Goal: Information Seeking & Learning: Learn about a topic

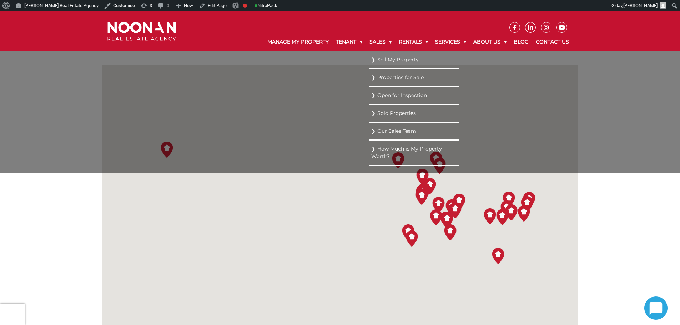
scroll to position [107, 0]
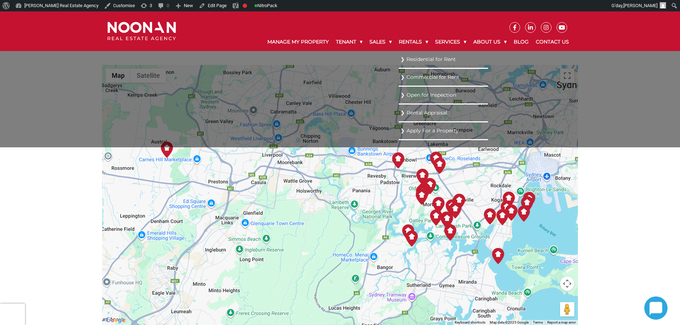
click at [407, 56] on link "Residential for Rent" at bounding box center [444, 60] width 86 height 10
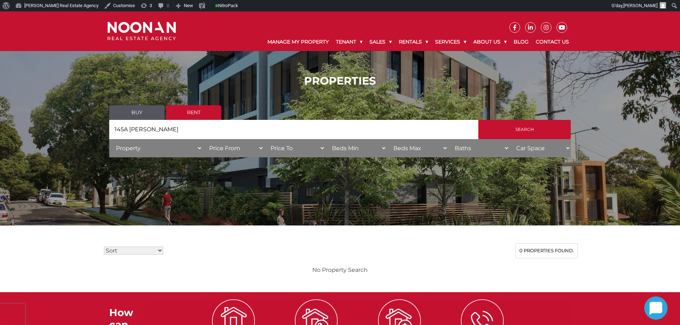
click at [147, 130] on input "145A Kiora, Miranda" at bounding box center [293, 129] width 369 height 19
drag, startPoint x: 172, startPoint y: 132, endPoint x: 144, endPoint y: 133, distance: 27.9
click at [144, 133] on input "145A Kiora, Miranda" at bounding box center [293, 129] width 369 height 19
type input "145A Kiora"
click at [478, 120] on input "Search" at bounding box center [524, 129] width 92 height 19
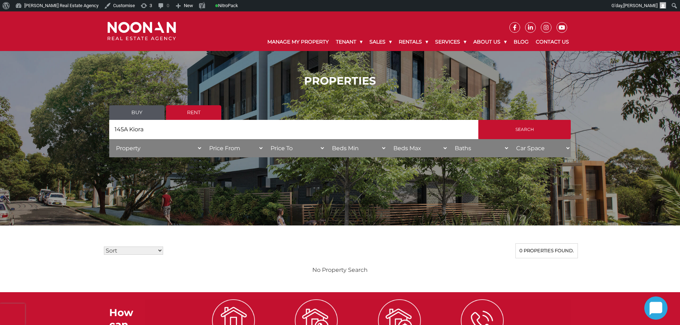
click at [104, 126] on div "PROPERTIES Buy Rent Search Search by Address 145A Kiora House Category Property…" at bounding box center [340, 118] width 476 height 109
drag, startPoint x: 165, startPoint y: 131, endPoint x: 169, endPoint y: 128, distance: 4.8
click at [165, 131] on input "145A Kiora" at bounding box center [293, 129] width 369 height 19
click at [197, 110] on link "Rent" at bounding box center [193, 112] width 55 height 15
drag, startPoint x: 186, startPoint y: 129, endPoint x: 131, endPoint y: 129, distance: 55.0
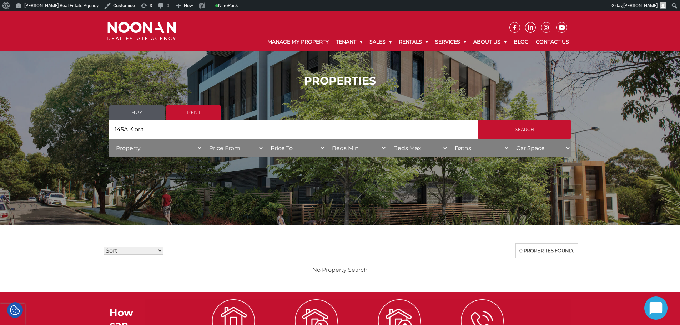
click at [120, 129] on input "145A Kiora" at bounding box center [293, 129] width 369 height 19
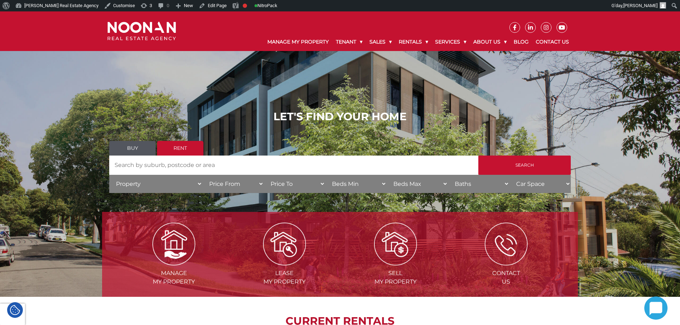
drag, startPoint x: 224, startPoint y: 153, endPoint x: 224, endPoint y: 161, distance: 8.2
click at [224, 153] on ul "Buy Rent" at bounding box center [340, 148] width 462 height 15
click at [224, 162] on input "Search by Address" at bounding box center [293, 165] width 369 height 19
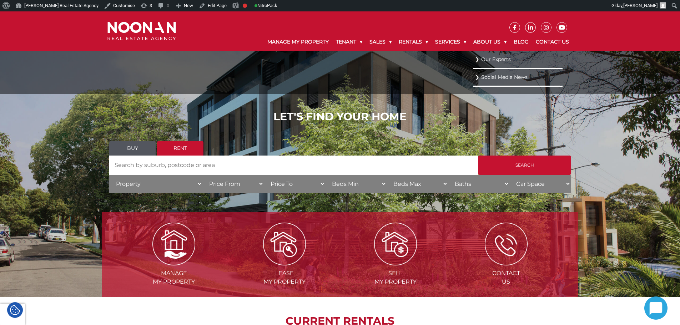
click at [493, 61] on link "Our Experts" at bounding box center [518, 60] width 86 height 10
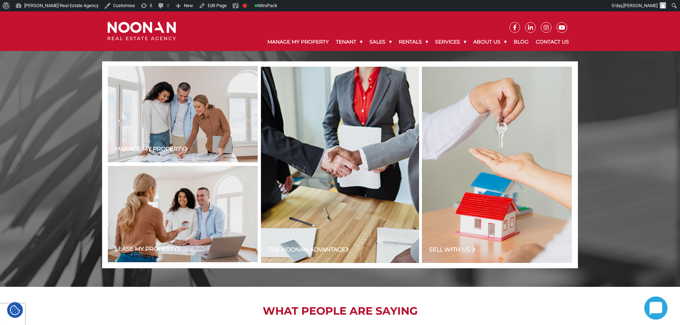
scroll to position [689, 0]
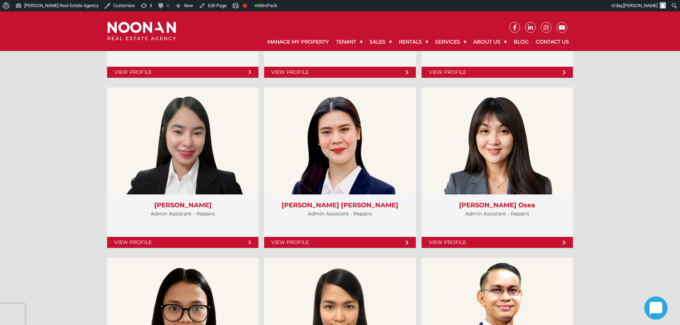
scroll to position [2716, 0]
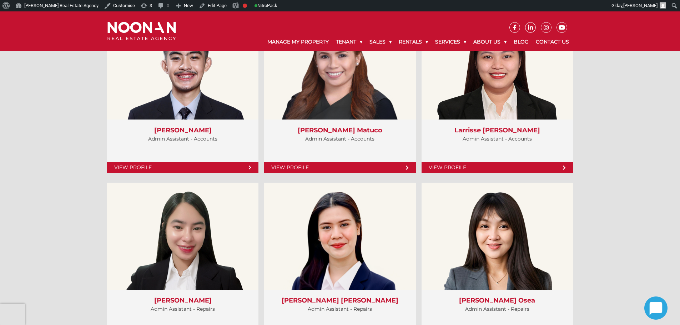
click at [168, 30] on img at bounding box center [141, 31] width 69 height 19
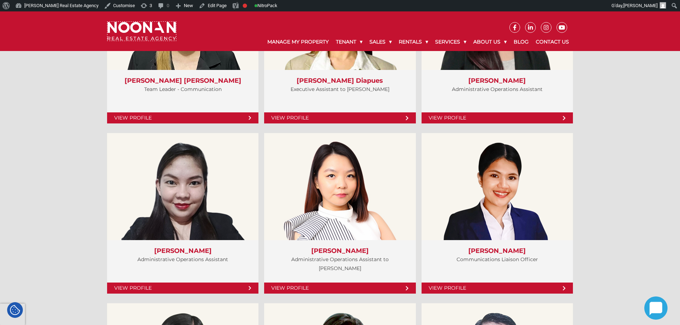
scroll to position [2037, 0]
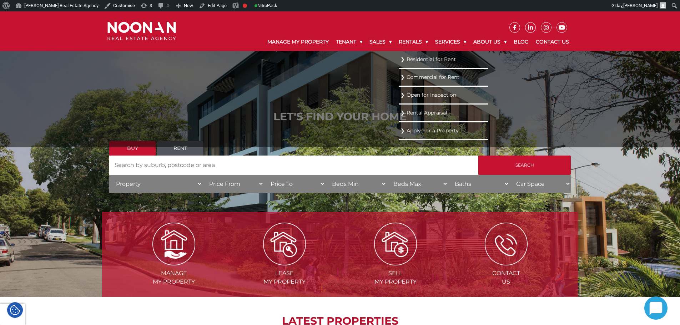
click at [412, 61] on link "Residential for Rent" at bounding box center [444, 60] width 86 height 10
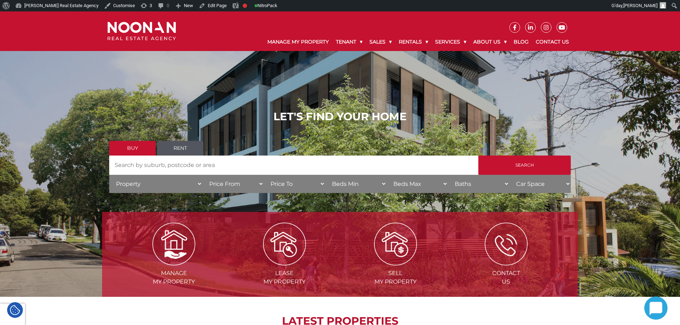
scroll to position [286, 0]
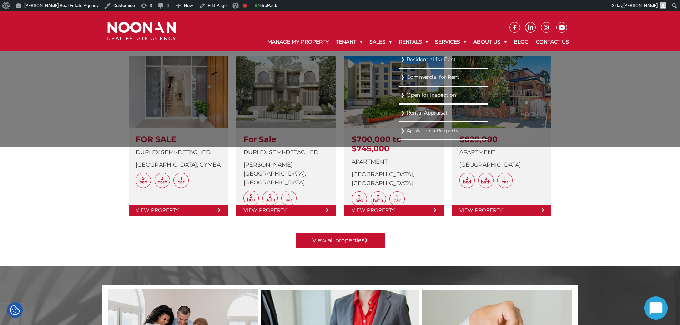
click at [418, 57] on link "Residential for Rent" at bounding box center [444, 60] width 86 height 10
